Goal: Information Seeking & Learning: Learn about a topic

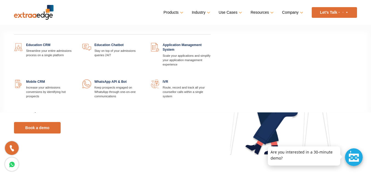
click at [181, 13] on link "Products" at bounding box center [173, 13] width 19 height 8
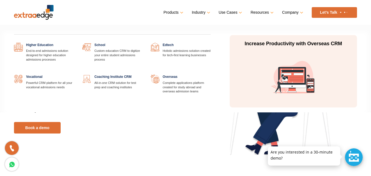
click at [205, 12] on link "Industry" at bounding box center [200, 13] width 17 height 8
click at [209, 12] on link "Industry" at bounding box center [200, 13] width 17 height 8
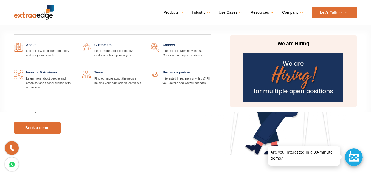
click at [74, 43] on link at bounding box center [74, 43] width 0 height 0
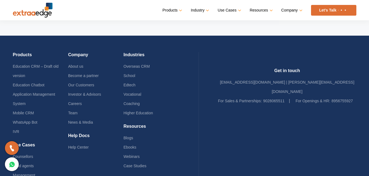
scroll to position [1247, 0]
